Goal: Information Seeking & Learning: Learn about a topic

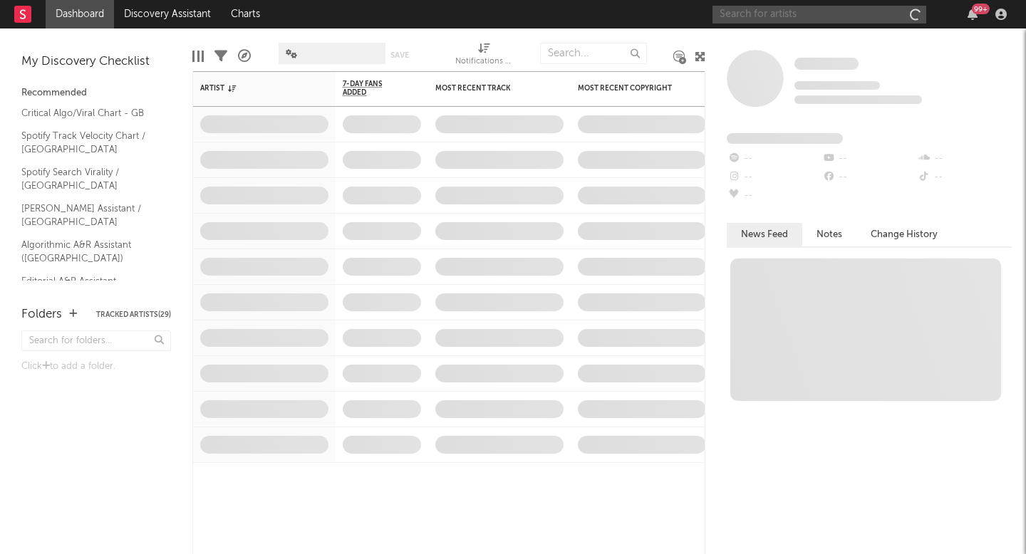
click at [826, 18] on input "text" at bounding box center [819, 15] width 214 height 18
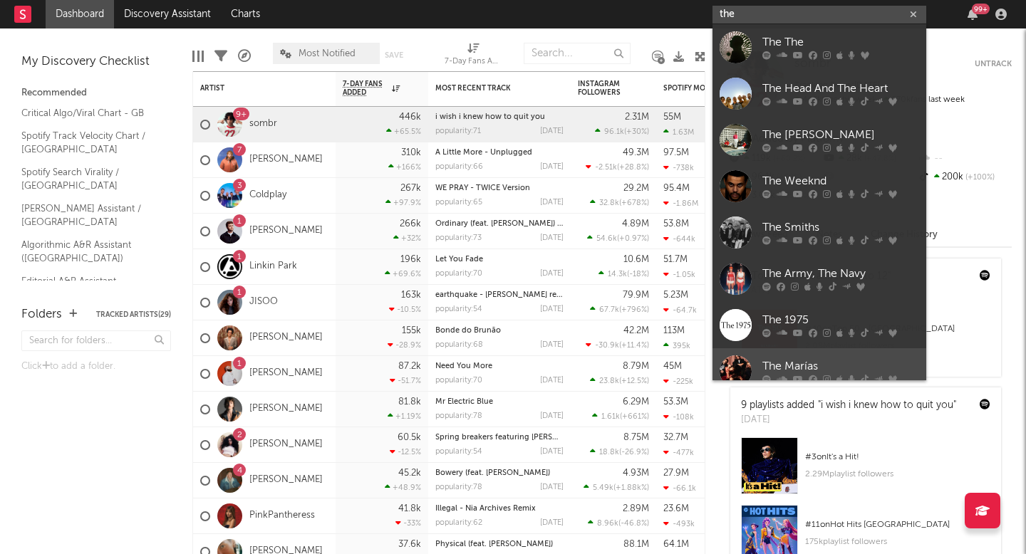
type input "the"
click at [779, 355] on link "The Marías" at bounding box center [819, 371] width 214 height 46
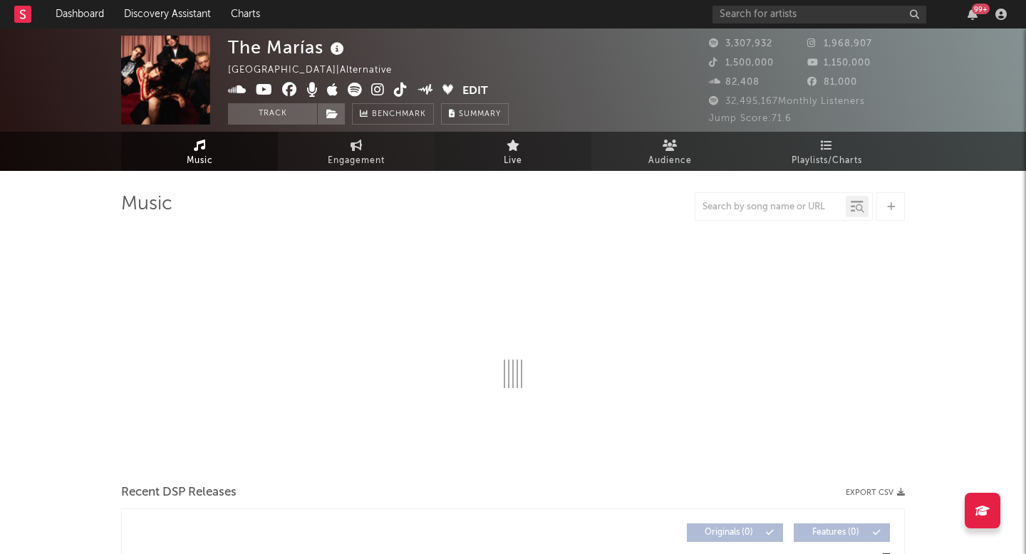
select select "6m"
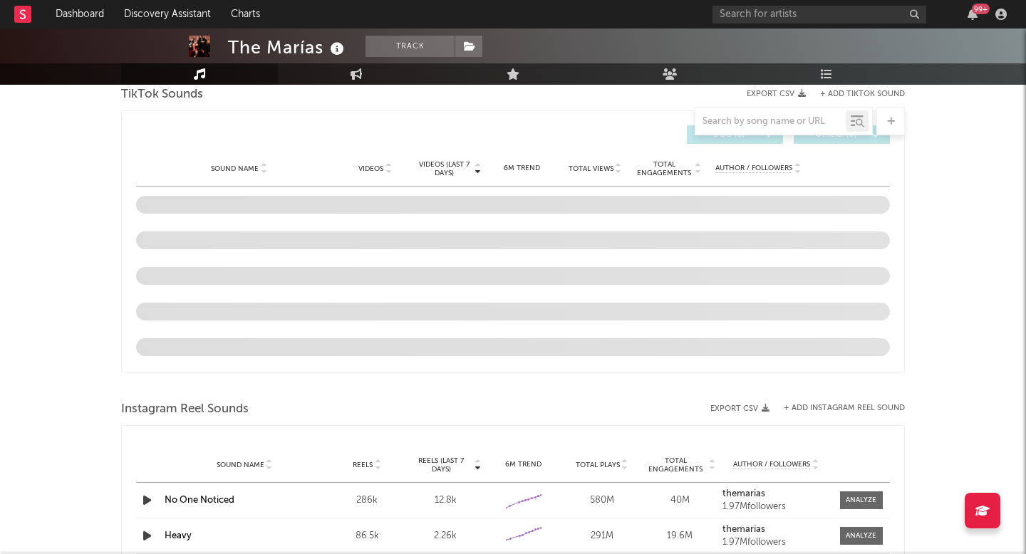
scroll to position [964, 0]
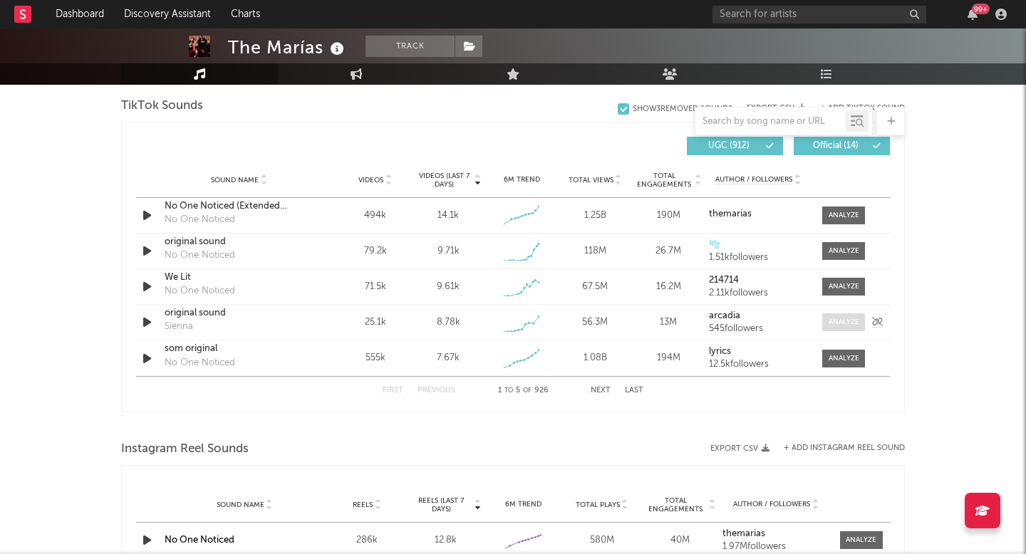
click at [844, 328] on span at bounding box center [843, 322] width 43 height 18
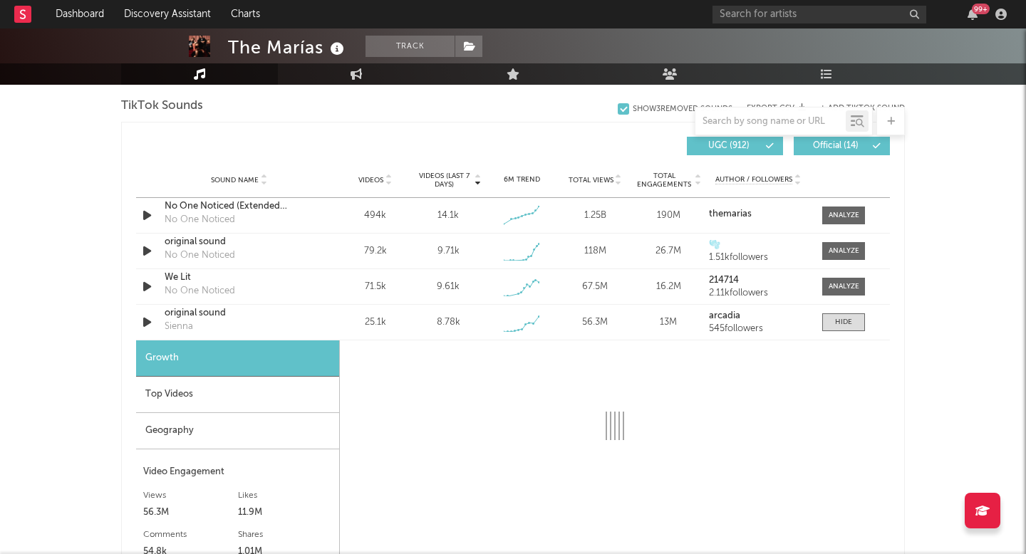
select select "1w"
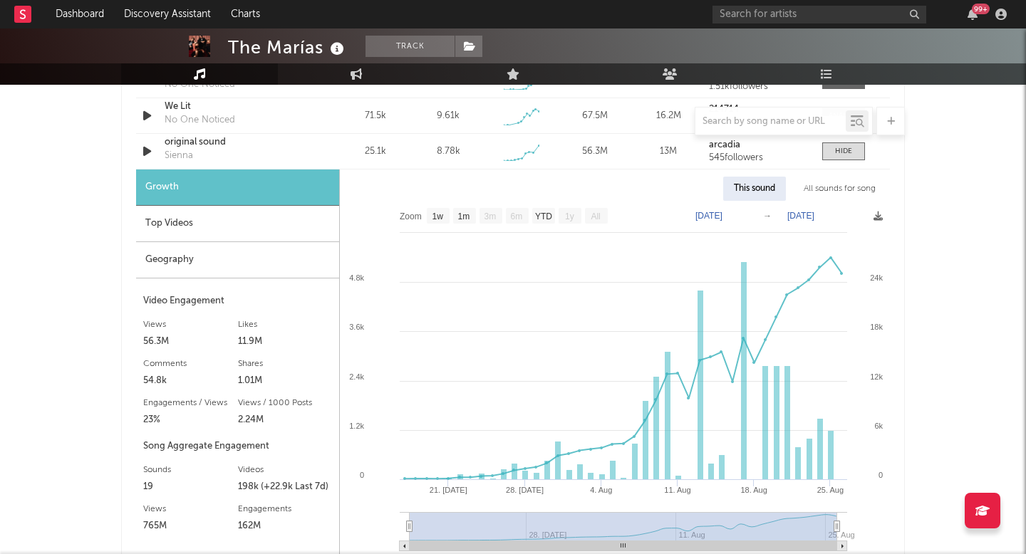
scroll to position [1187, 0]
